Goal: Information Seeking & Learning: Learn about a topic

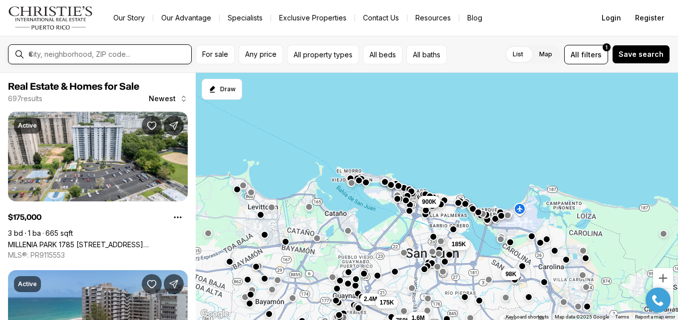
click at [122, 55] on input "text" at bounding box center [107, 54] width 159 height 9
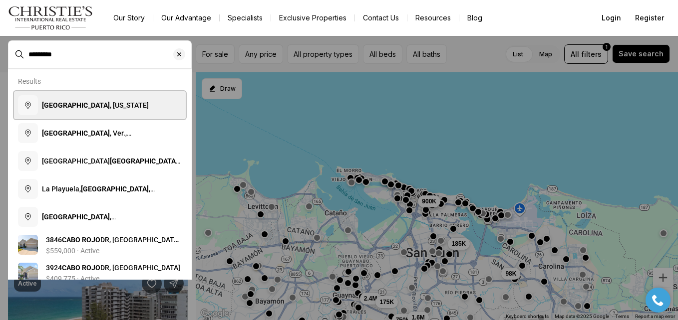
click at [110, 106] on span "[GEOGRAPHIC_DATA] , [US_STATE]" at bounding box center [95, 105] width 107 height 8
type input "**********"
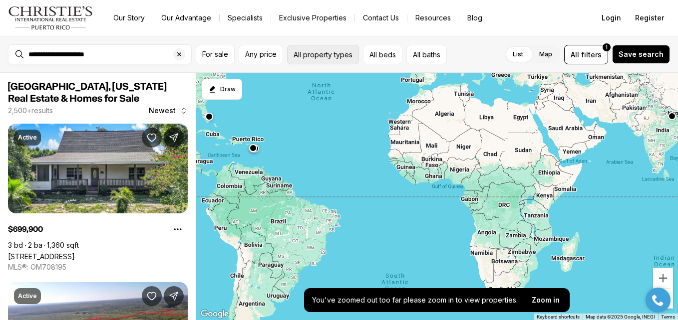
click at [349, 57] on button "All property types" at bounding box center [323, 54] width 72 height 19
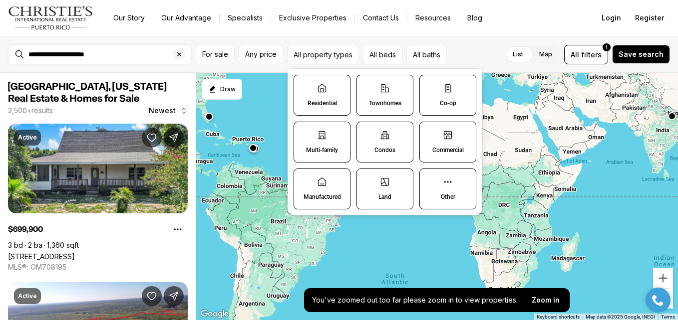
click at [338, 136] on label "Multi-family" at bounding box center [322, 142] width 57 height 41
click at [304, 132] on button "Multi-family" at bounding box center [299, 127] width 10 height 10
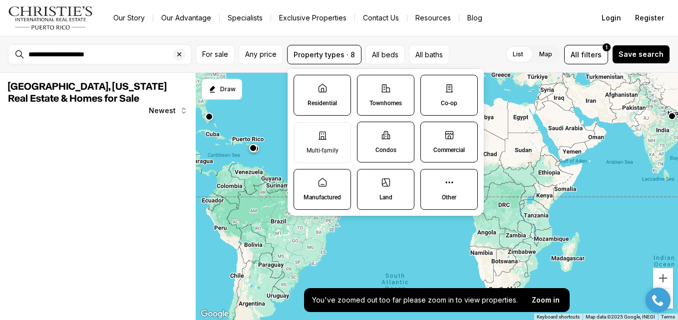
click at [328, 110] on label "Residential" at bounding box center [322, 95] width 57 height 41
click at [304, 85] on button "Residential" at bounding box center [299, 80] width 10 height 10
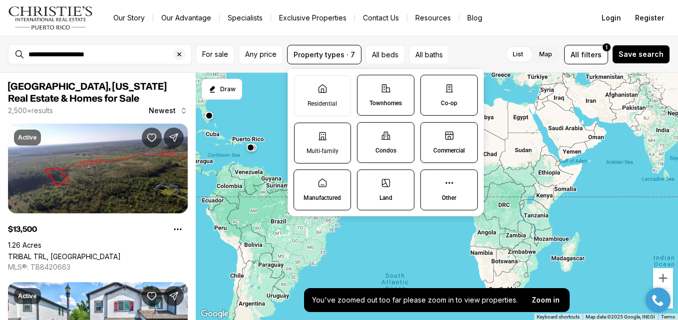
click at [329, 139] on label "Multi-family" at bounding box center [322, 143] width 57 height 41
click at [305, 133] on button "Multi-family" at bounding box center [300, 128] width 10 height 10
click at [326, 87] on icon at bounding box center [322, 89] width 10 height 10
click at [305, 86] on button "Residential" at bounding box center [300, 81] width 10 height 10
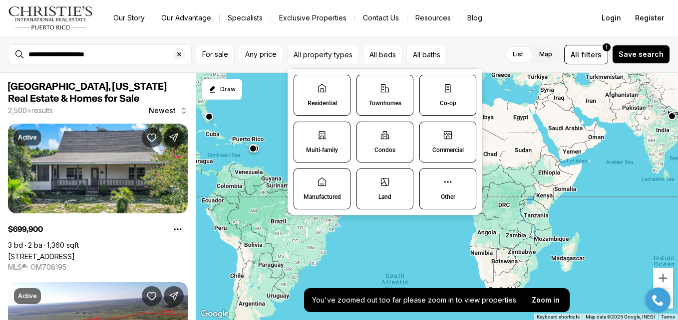
type button "on"
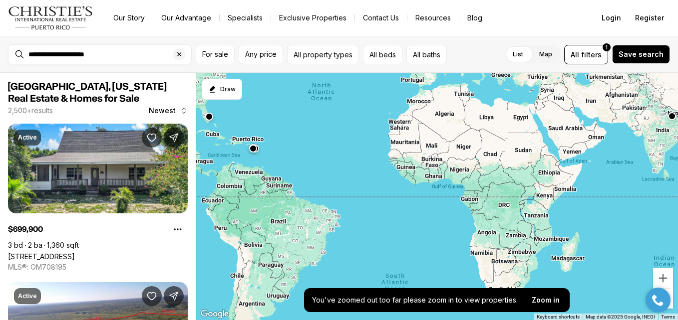
click at [270, 103] on div at bounding box center [437, 197] width 482 height 248
click at [630, 48] on button "Save search" at bounding box center [641, 54] width 58 height 19
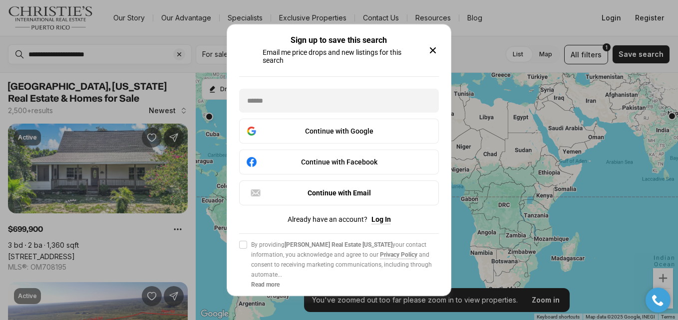
click at [434, 48] on icon "button" at bounding box center [433, 50] width 12 height 12
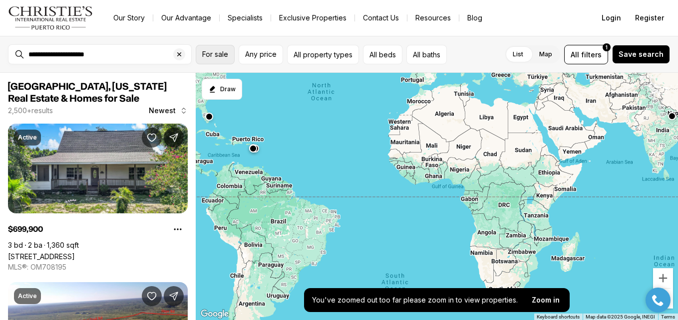
click at [216, 54] on span "For sale" at bounding box center [215, 54] width 26 height 8
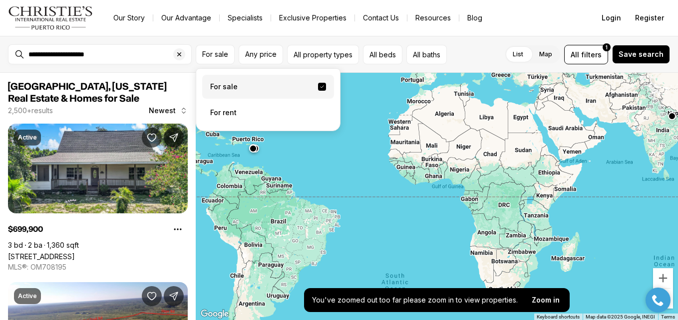
click at [224, 84] on label "For sale" at bounding box center [268, 87] width 132 height 24
click at [318, 84] on button "For sale" at bounding box center [322, 87] width 8 height 8
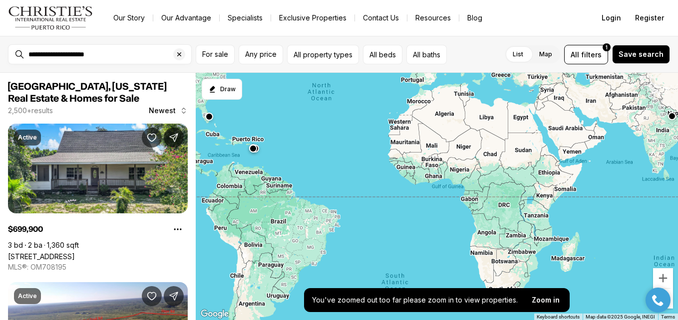
click at [343, 35] on nav "Go to: Homepage Our Story Our Advantage Specialists Exclusive Properties Contac…" at bounding box center [339, 18] width 678 height 36
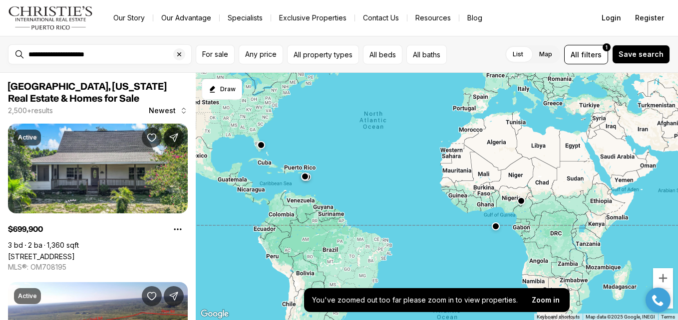
click at [301, 170] on div at bounding box center [437, 197] width 482 height 248
click at [308, 178] on button "button" at bounding box center [305, 175] width 8 height 8
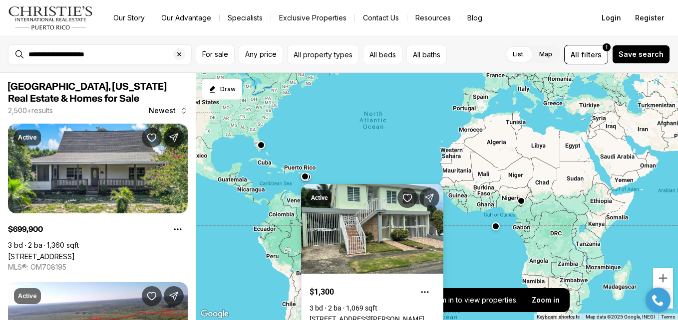
click at [324, 157] on div at bounding box center [437, 197] width 482 height 248
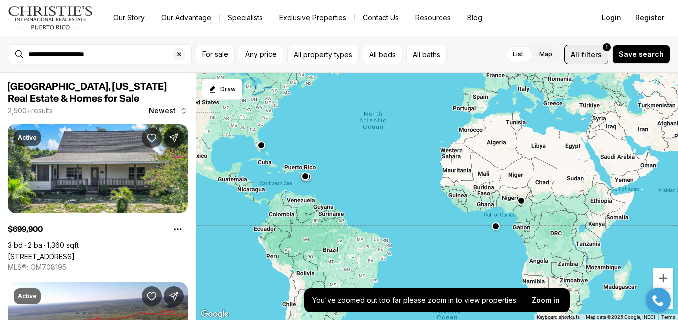
click at [588, 51] on span "filters" at bounding box center [591, 54] width 20 height 10
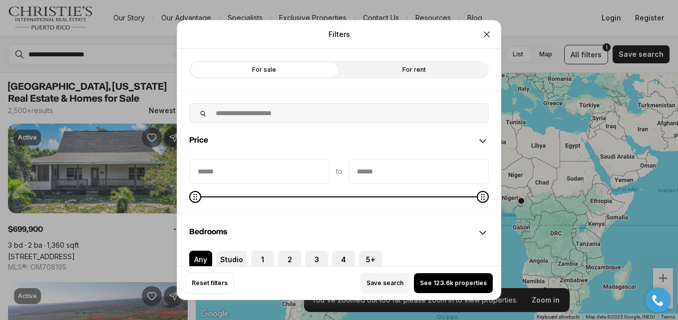
click at [302, 67] on label "For sale" at bounding box center [264, 70] width 150 height 18
type input "********"
click at [198, 200] on span "Maximum" at bounding box center [204, 197] width 12 height 12
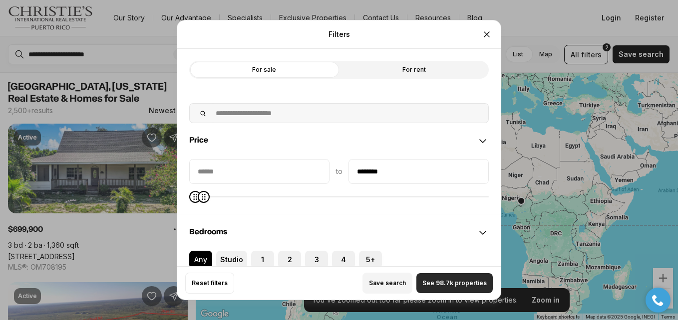
click at [437, 280] on span "See 98.7k properties" at bounding box center [454, 284] width 64 height 8
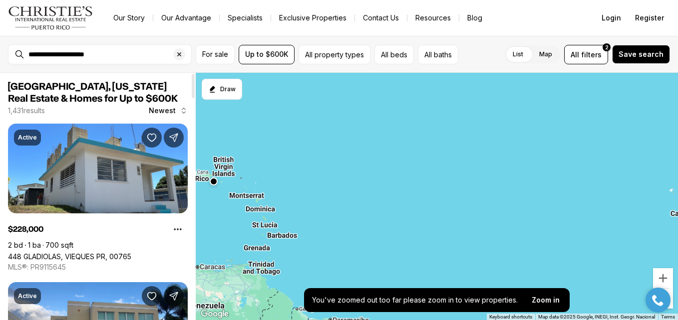
drag, startPoint x: 257, startPoint y: 175, endPoint x: 276, endPoint y: 167, distance: 21.2
click at [276, 167] on div at bounding box center [437, 197] width 482 height 248
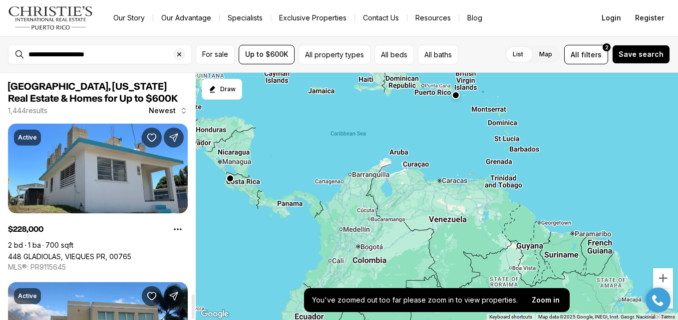
scroll to position [2226, 0]
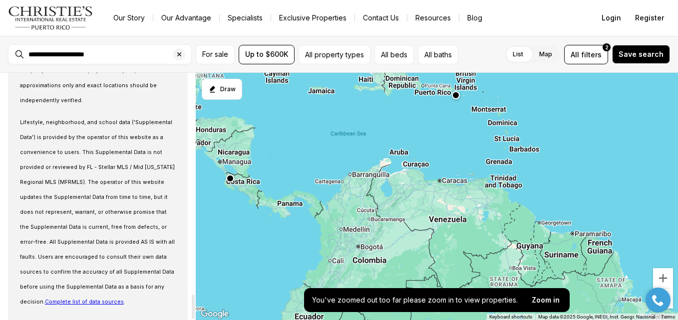
click at [192, 315] on div at bounding box center [193, 197] width 5 height 248
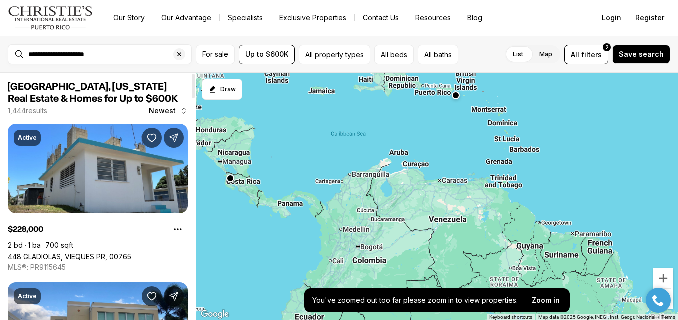
click at [191, 80] on div at bounding box center [193, 197] width 5 height 248
click at [192, 80] on div at bounding box center [193, 86] width 3 height 24
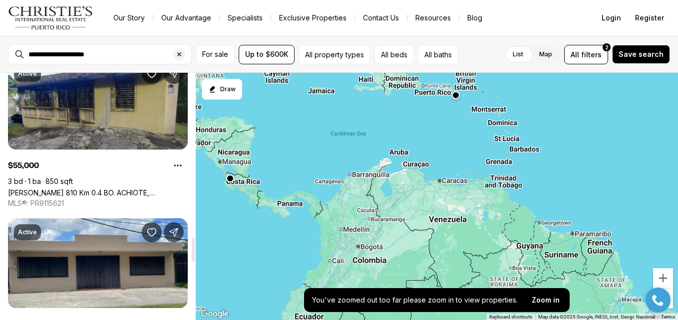
click at [192, 250] on div at bounding box center [193, 197] width 5 height 248
click at [192, 250] on div at bounding box center [193, 250] width 3 height 24
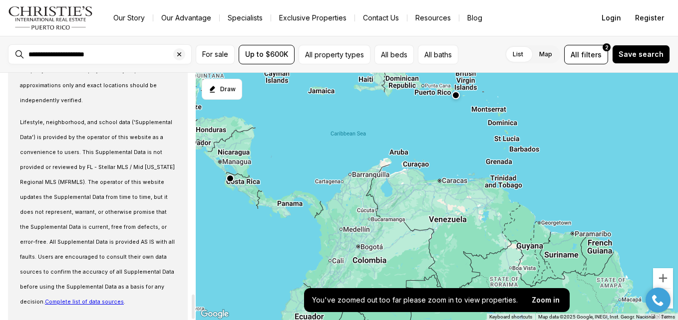
click at [192, 308] on div at bounding box center [193, 197] width 5 height 248
click at [192, 308] on div at bounding box center [193, 307] width 3 height 24
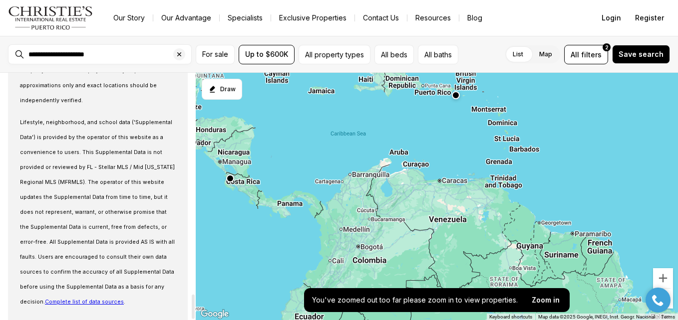
click at [192, 308] on div at bounding box center [193, 307] width 3 height 24
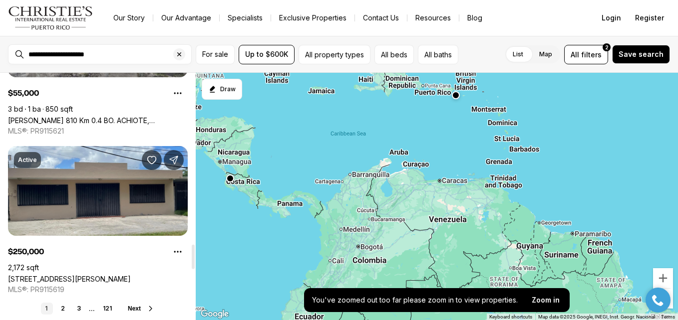
scroll to position [1734, 0]
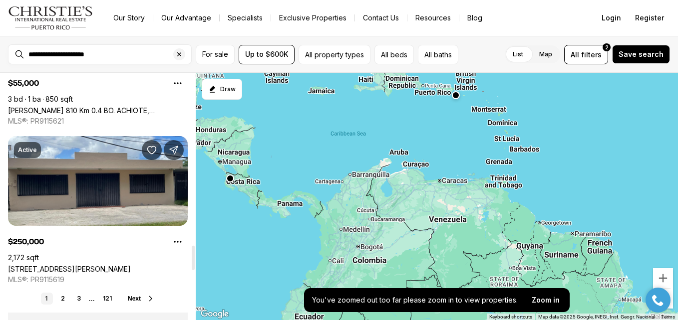
drag, startPoint x: 193, startPoint y: 313, endPoint x: 195, endPoint y: 264, distance: 48.9
click at [195, 264] on div at bounding box center [193, 258] width 3 height 24
click at [45, 296] on link "1" at bounding box center [47, 299] width 12 height 12
click at [64, 297] on link "2" at bounding box center [63, 299] width 12 height 12
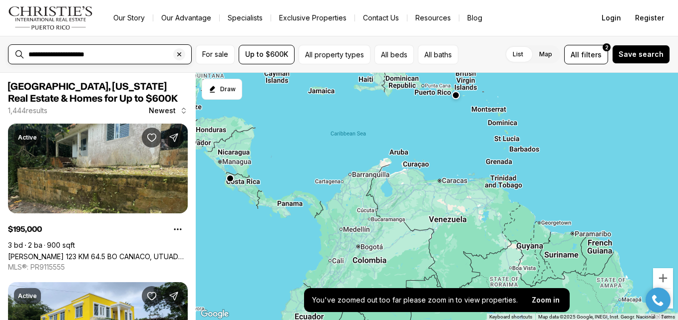
click at [63, 52] on input "**********" at bounding box center [107, 54] width 159 height 9
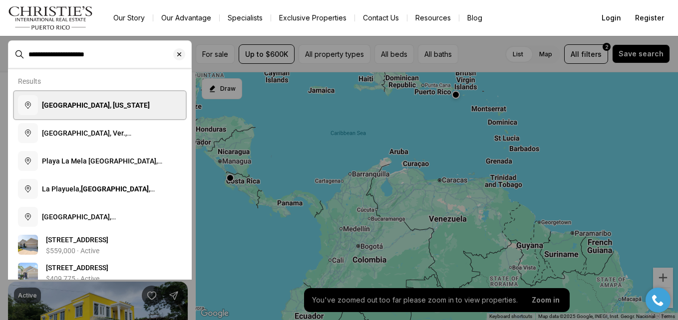
click at [77, 106] on b "[GEOGRAPHIC_DATA], [US_STATE]" at bounding box center [96, 105] width 108 height 8
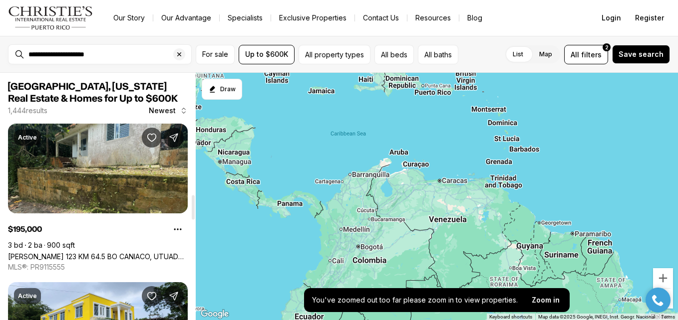
scroll to position [1224, 0]
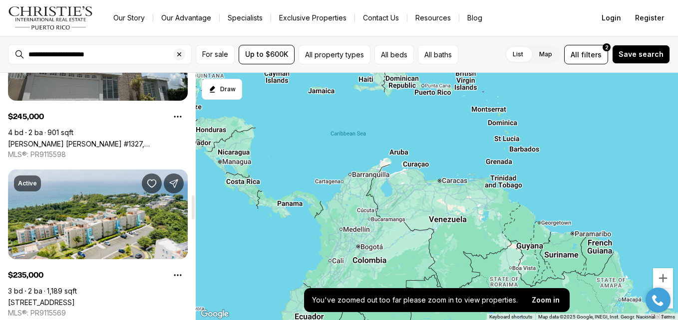
click at [194, 208] on div at bounding box center [193, 197] width 5 height 248
click at [194, 208] on div at bounding box center [193, 207] width 3 height 24
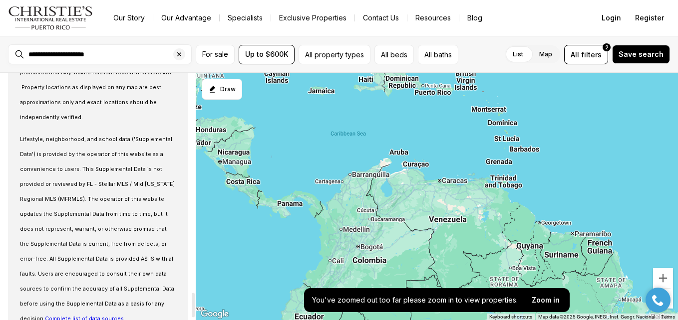
click at [192, 306] on div at bounding box center [193, 197] width 5 height 248
drag, startPoint x: 190, startPoint y: 91, endPoint x: 190, endPoint y: 84, distance: 6.5
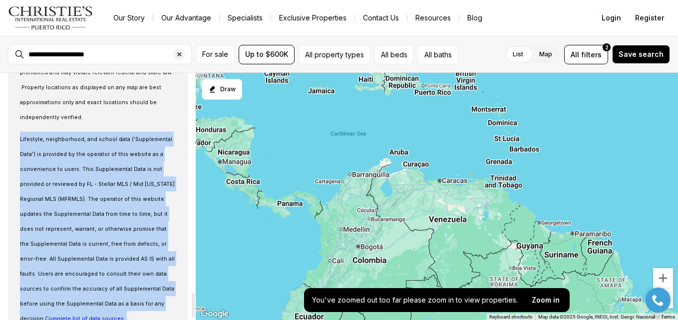
click at [191, 83] on div "[GEOGRAPHIC_DATA], [US_STATE] Real Estate & Homes for Up to $600K 1,444 results…" at bounding box center [98, 197] width 196 height 248
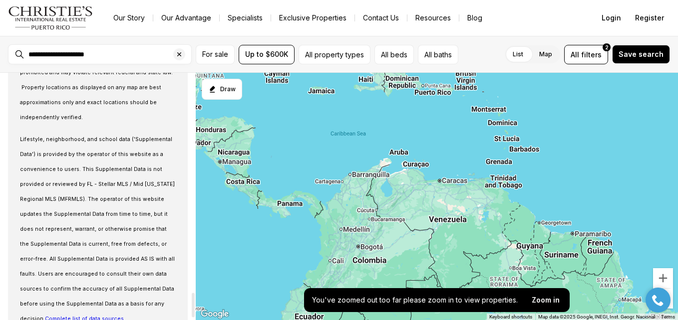
click at [191, 71] on div "**********" at bounding box center [339, 54] width 678 height 37
drag, startPoint x: 191, startPoint y: 71, endPoint x: 192, endPoint y: 307, distance: 235.6
click at [192, 307] on div at bounding box center [193, 305] width 3 height 24
click at [193, 307] on div at bounding box center [193, 305] width 3 height 24
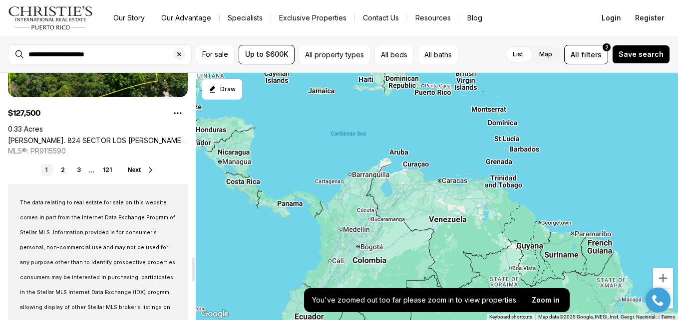
scroll to position [1848, 0]
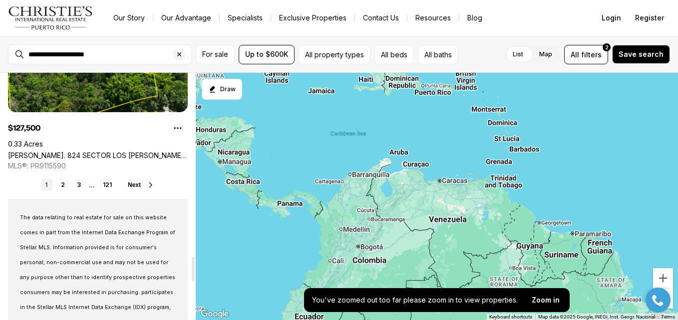
drag, startPoint x: 193, startPoint y: 300, endPoint x: 196, endPoint y: 264, distance: 36.0
click at [195, 264] on div at bounding box center [193, 269] width 3 height 24
click at [106, 183] on link "121" at bounding box center [107, 185] width 17 height 12
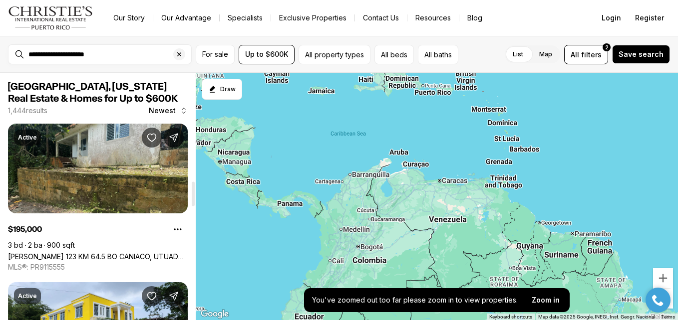
scroll to position [1088, 0]
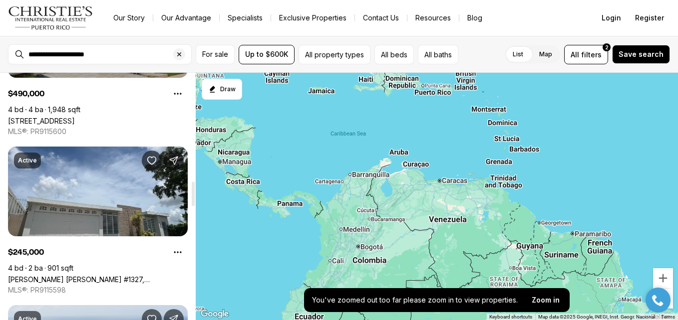
click at [193, 194] on div at bounding box center [193, 197] width 5 height 248
click at [193, 194] on div at bounding box center [193, 194] width 3 height 24
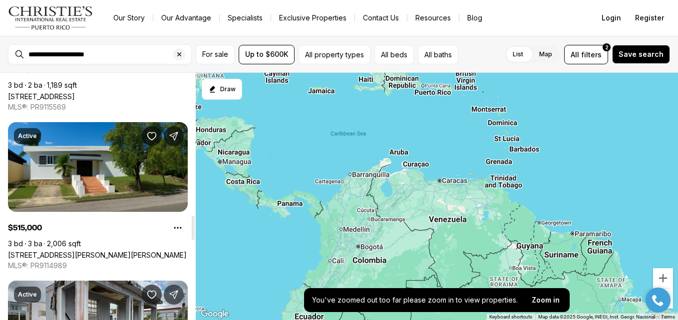
click at [193, 228] on div at bounding box center [193, 197] width 5 height 248
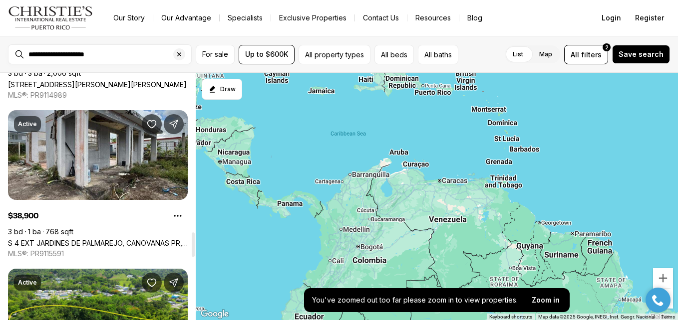
click at [193, 245] on div at bounding box center [193, 197] width 5 height 248
click at [192, 257] on div at bounding box center [193, 245] width 3 height 24
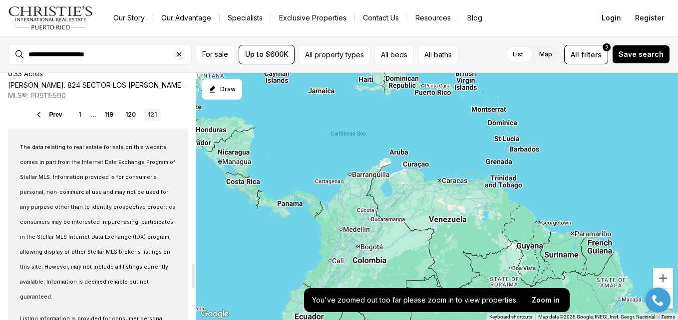
click at [193, 277] on div at bounding box center [193, 197] width 5 height 248
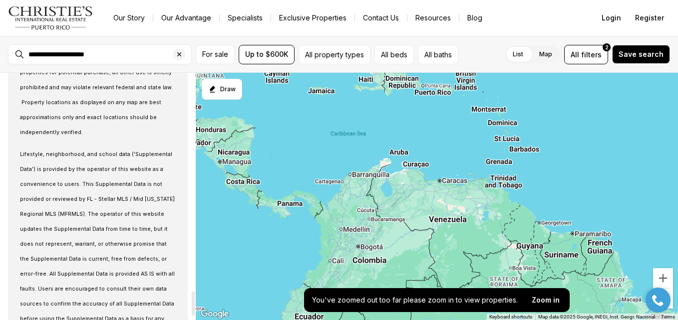
click at [193, 304] on div at bounding box center [193, 197] width 5 height 248
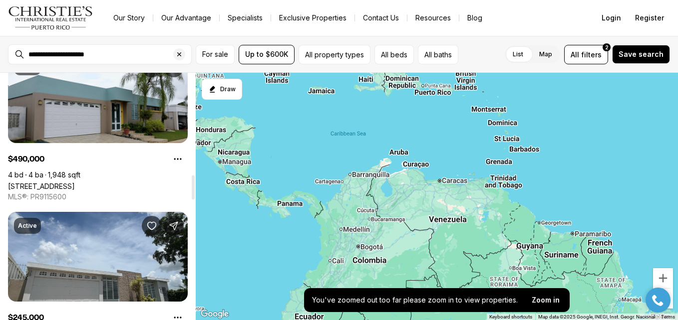
click at [191, 188] on div at bounding box center [193, 197] width 5 height 248
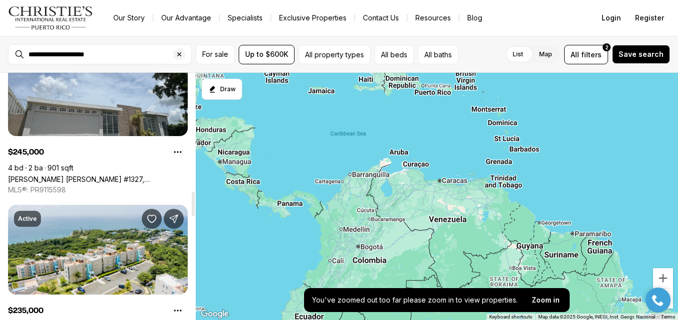
click at [191, 204] on div at bounding box center [193, 197] width 5 height 248
click at [192, 204] on div at bounding box center [193, 204] width 3 height 24
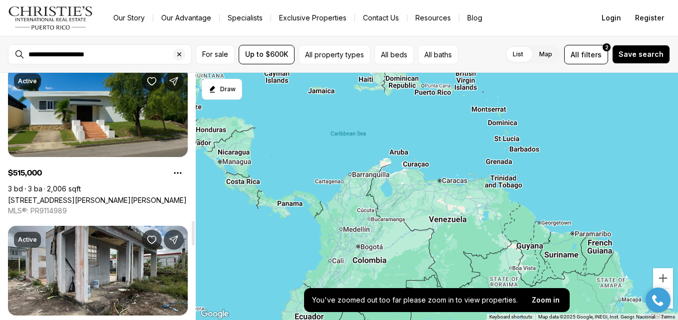
click at [193, 234] on div at bounding box center [193, 197] width 5 height 248
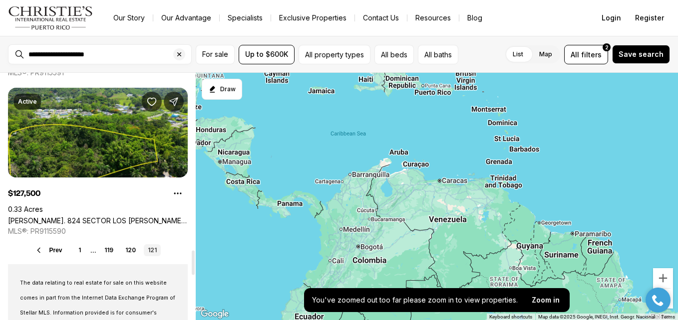
click at [192, 263] on div at bounding box center [193, 197] width 5 height 248
click at [112, 247] on link "119" at bounding box center [108, 251] width 17 height 12
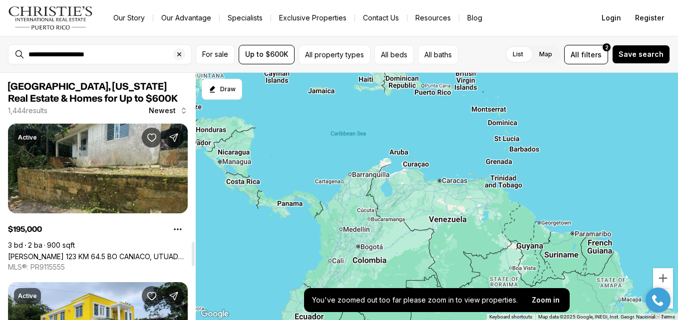
scroll to position [1696, 0]
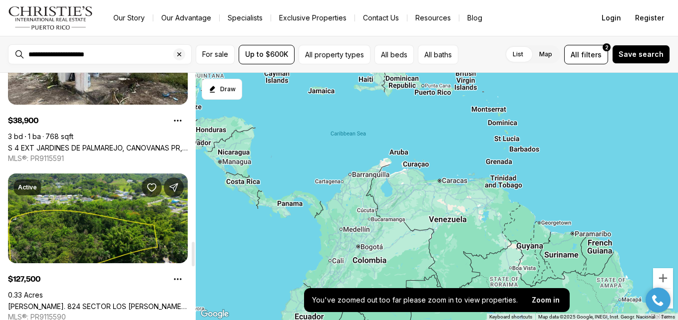
click at [191, 255] on div at bounding box center [193, 197] width 5 height 248
click at [192, 255] on div at bounding box center [193, 254] width 3 height 24
click at [520, 53] on label "List" at bounding box center [518, 54] width 26 height 18
click at [526, 54] on label "List" at bounding box center [518, 54] width 26 height 18
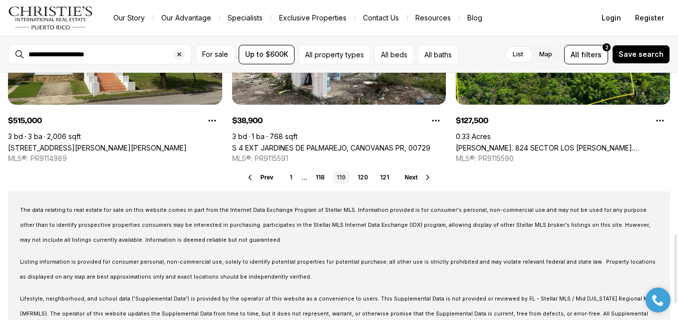
click at [675, 251] on div at bounding box center [675, 268] width 3 height 69
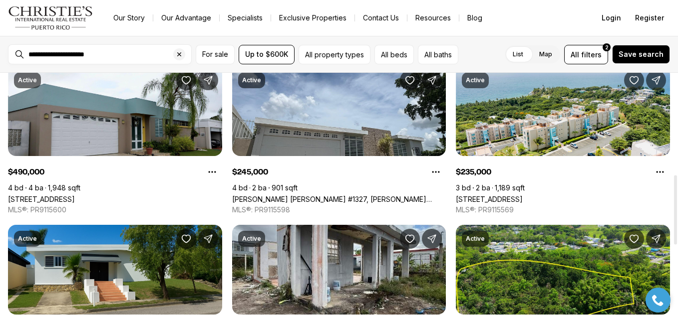
click at [674, 210] on div at bounding box center [675, 197] width 5 height 248
click at [674, 210] on div at bounding box center [675, 209] width 3 height 69
click at [126, 50] on input "**********" at bounding box center [107, 54] width 159 height 9
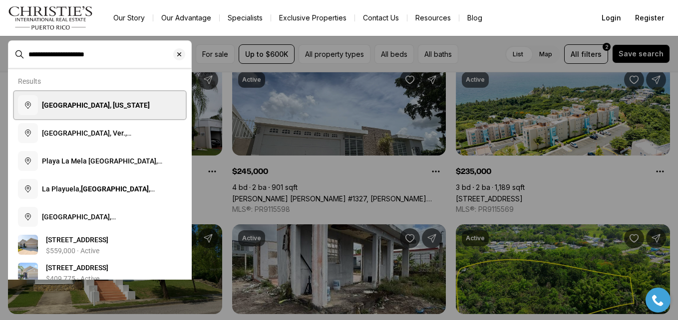
click at [113, 109] on b "[GEOGRAPHIC_DATA], [US_STATE]" at bounding box center [96, 105] width 108 height 8
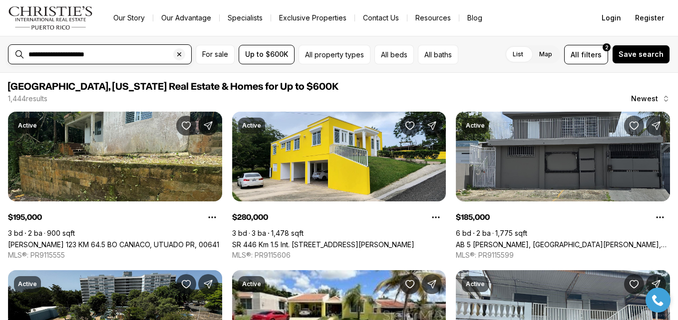
click at [117, 56] on input "**********" at bounding box center [107, 54] width 159 height 9
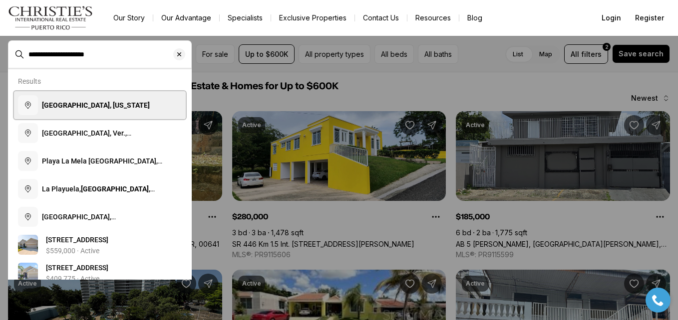
click at [117, 109] on b "[GEOGRAPHIC_DATA], [US_STATE]" at bounding box center [96, 105] width 108 height 8
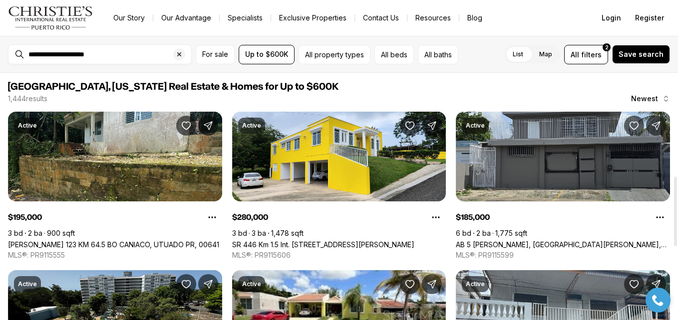
scroll to position [368, 0]
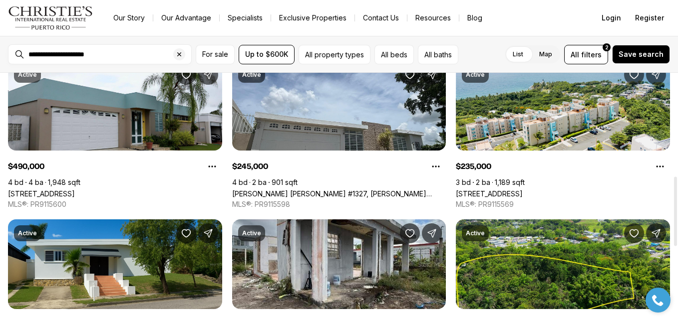
click at [677, 212] on div at bounding box center [675, 197] width 5 height 248
click at [677, 212] on html "**********" at bounding box center [339, 160] width 678 height 320
click at [674, 238] on div at bounding box center [675, 211] width 3 height 69
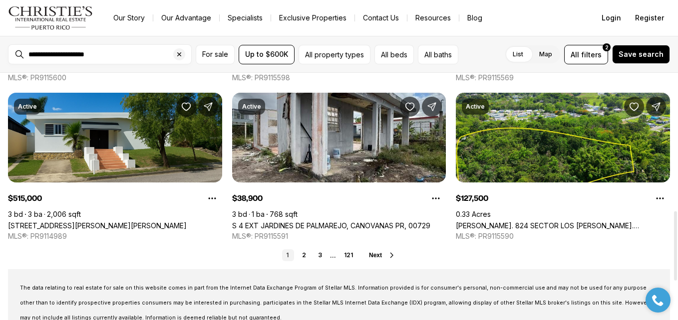
scroll to position [500, 0]
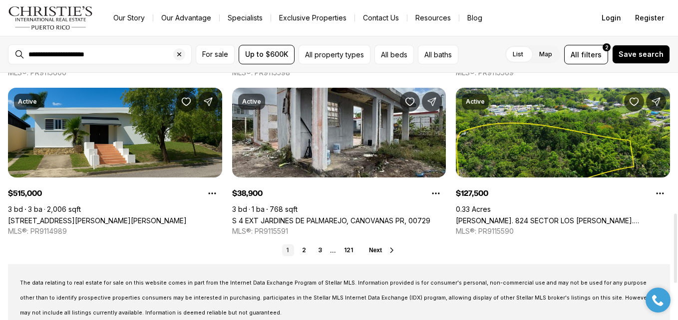
drag, startPoint x: 674, startPoint y: 200, endPoint x: 670, endPoint y: 237, distance: 37.2
click at [674, 237] on div at bounding box center [675, 248] width 3 height 69
click at [304, 250] on link "2" at bounding box center [304, 251] width 12 height 12
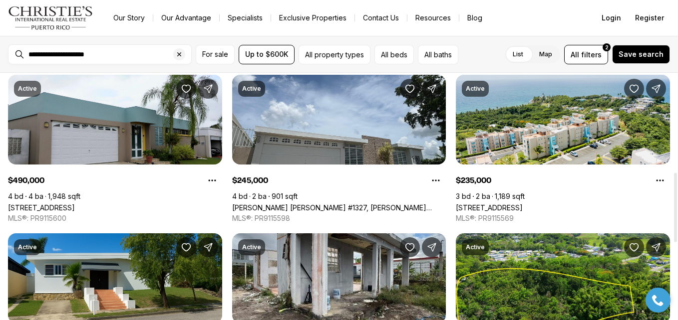
scroll to position [436, 0]
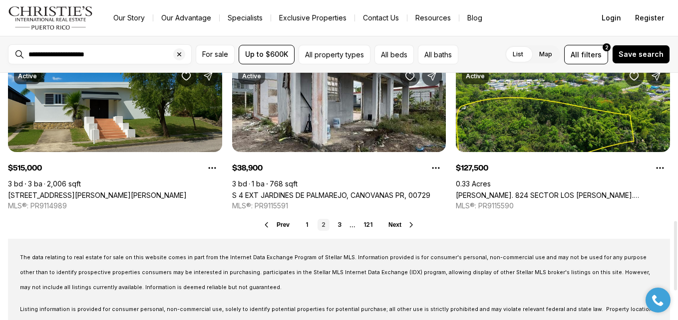
drag, startPoint x: 675, startPoint y: 172, endPoint x: 661, endPoint y: 258, distance: 86.5
click at [673, 258] on div at bounding box center [675, 197] width 5 height 248
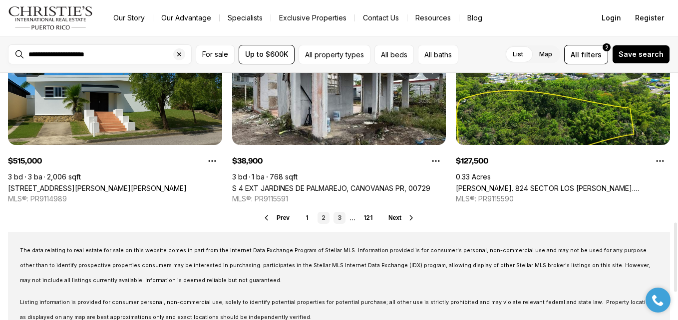
click at [342, 219] on link "3" at bounding box center [339, 218] width 12 height 12
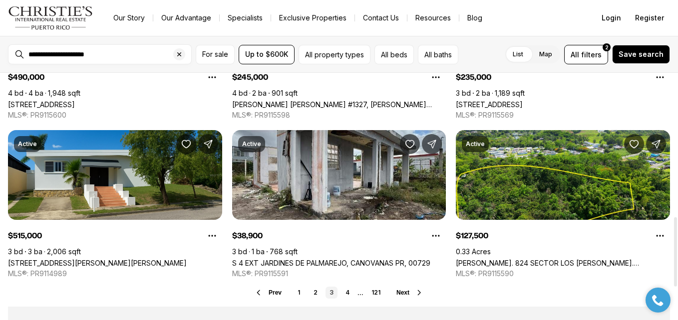
scroll to position [520, 0]
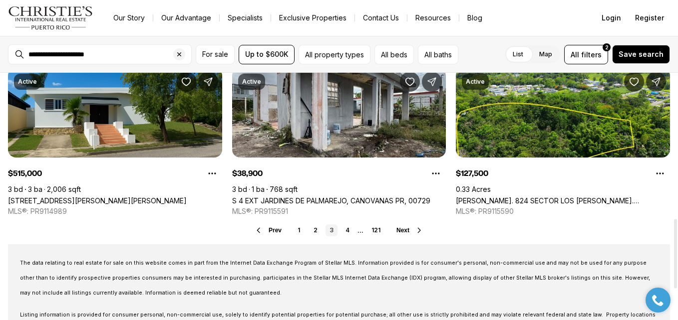
drag, startPoint x: 677, startPoint y: 237, endPoint x: 678, endPoint y: 254, distance: 17.5
click at [677, 254] on div at bounding box center [675, 197] width 5 height 248
click at [346, 233] on link "4" at bounding box center [347, 231] width 12 height 12
